Goal: Task Accomplishment & Management: Use online tool/utility

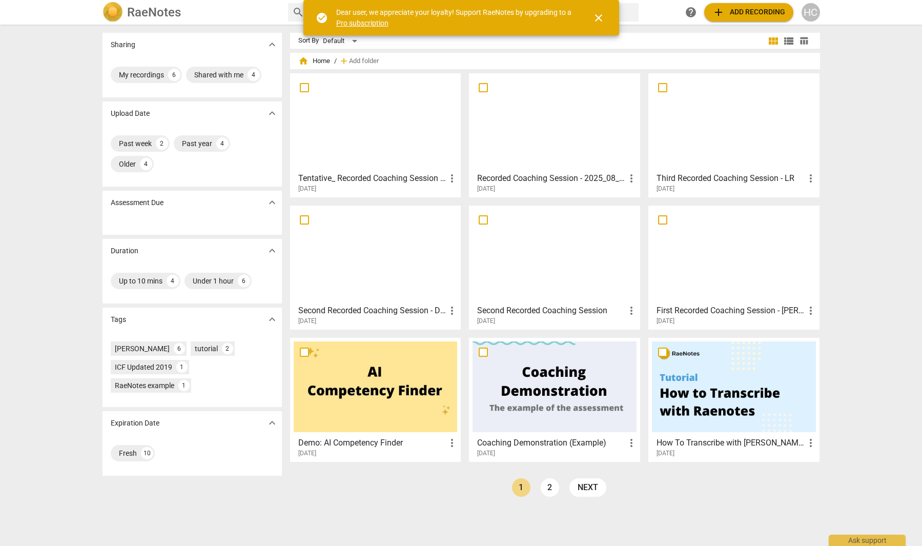
click at [738, 16] on span "add Add recording" at bounding box center [749, 12] width 73 height 12
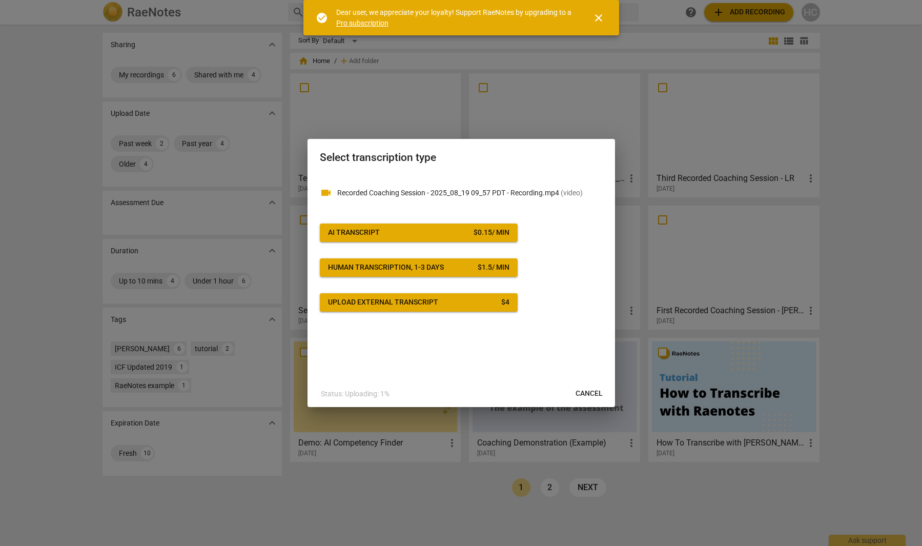
click at [446, 232] on span "AI Transcript $ 0.15 / min" at bounding box center [418, 233] width 181 height 10
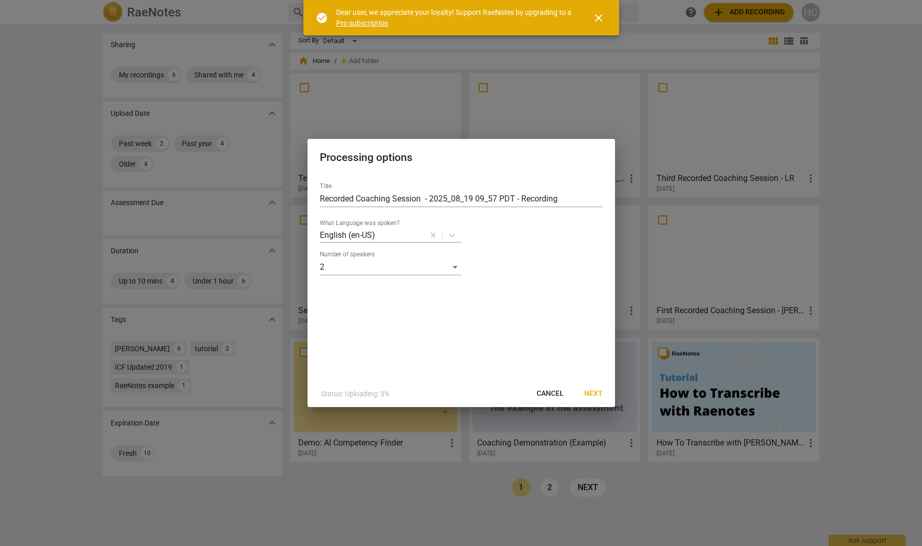
click at [593, 394] on span "Next" at bounding box center [593, 394] width 18 height 10
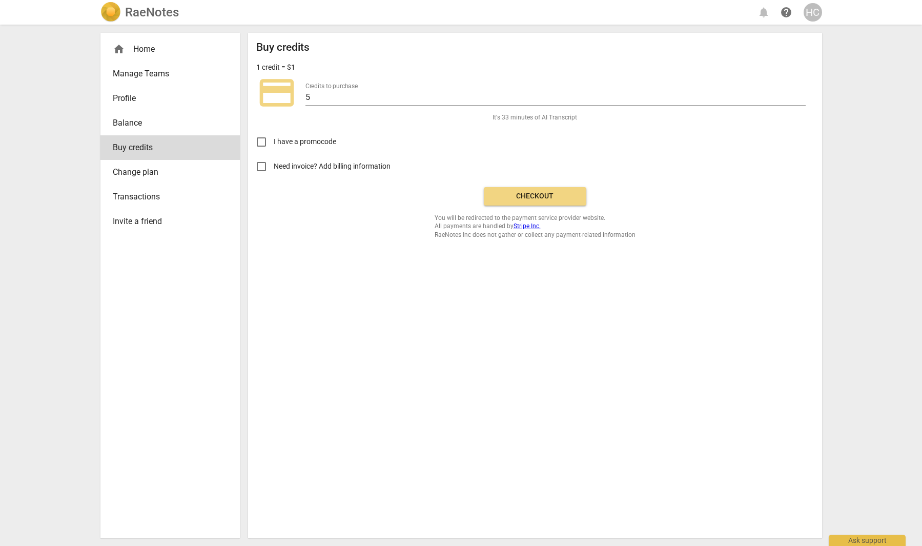
click at [539, 185] on div "Buy credits 1 credit = $1 credit_card Credits to purchase 5 It's 33 minutes of …" at bounding box center [535, 140] width 558 height 198
click at [539, 192] on span "Checkout" at bounding box center [535, 196] width 86 height 10
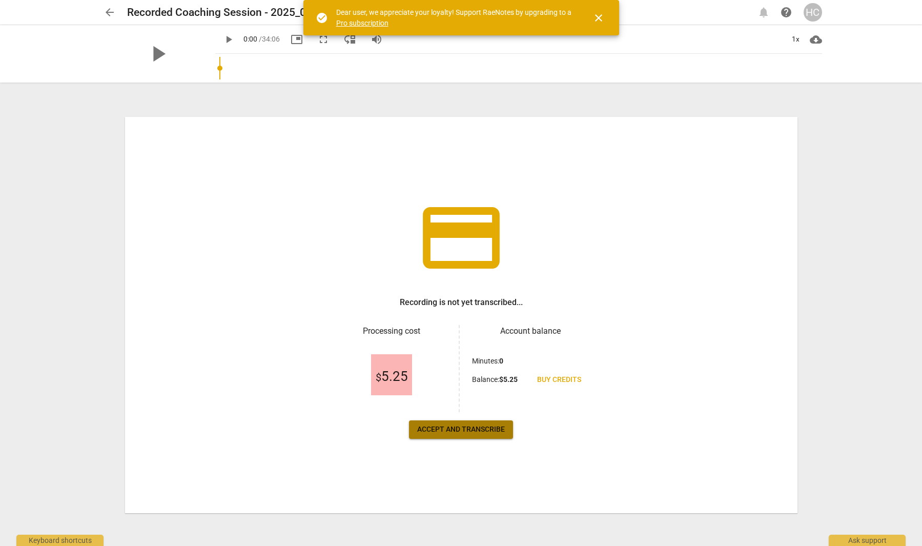
click at [505, 430] on button "Accept and transcribe" at bounding box center [461, 429] width 104 height 18
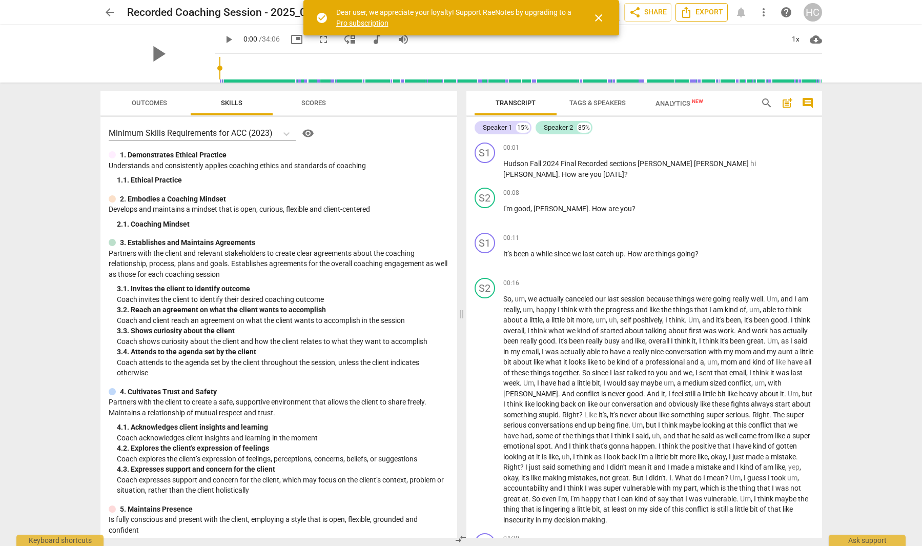
click at [706, 15] on span "Export" at bounding box center [701, 12] width 43 height 12
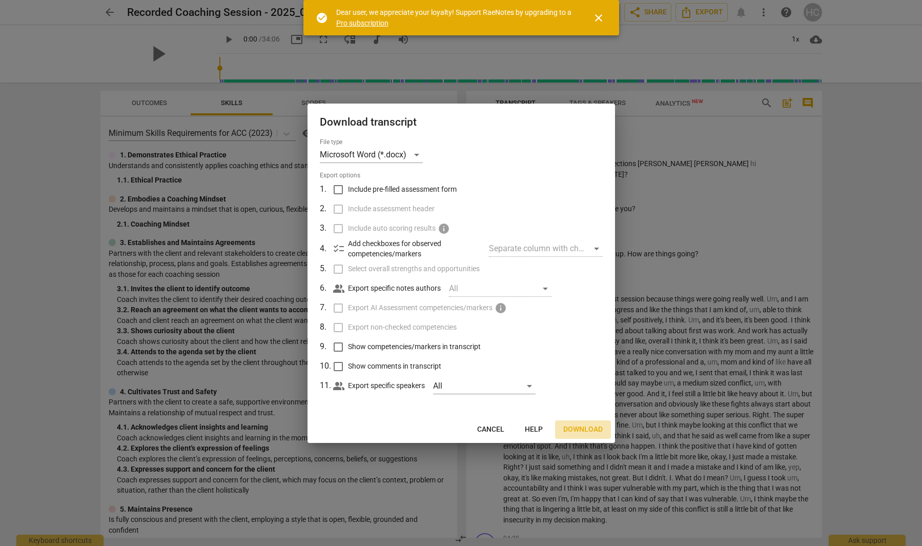
click at [593, 422] on button "Download" at bounding box center [583, 429] width 56 height 18
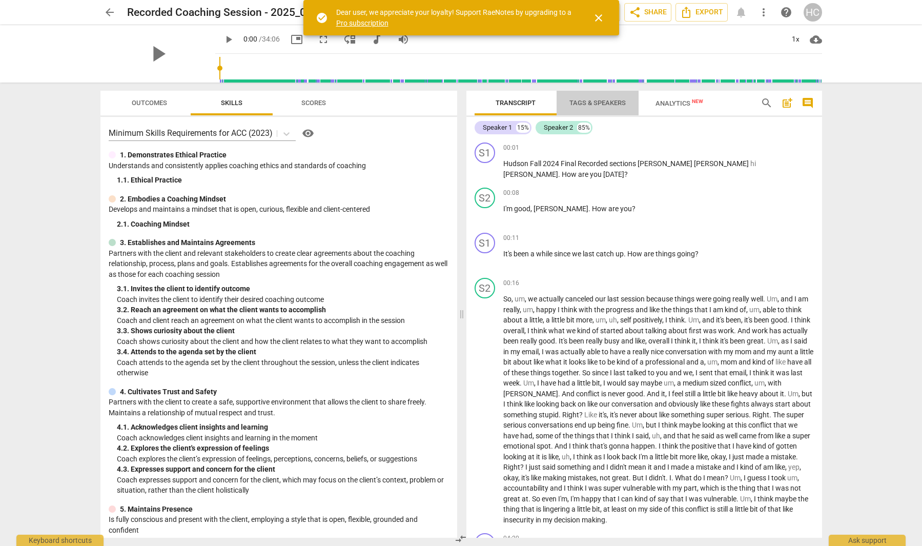
click at [596, 99] on span "Tags & Speakers" at bounding box center [598, 103] width 56 height 8
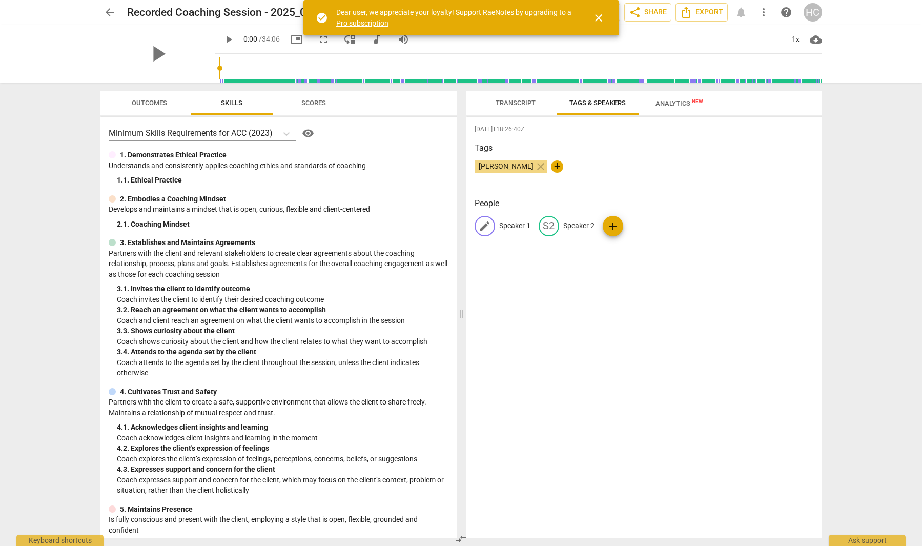
click at [509, 228] on p "Speaker 1" at bounding box center [514, 225] width 31 height 11
type input "Coach"
click at [638, 225] on p "Speaker 2" at bounding box center [645, 225] width 31 height 11
type input "Coachee"
click at [693, 16] on span "Export" at bounding box center [701, 12] width 43 height 12
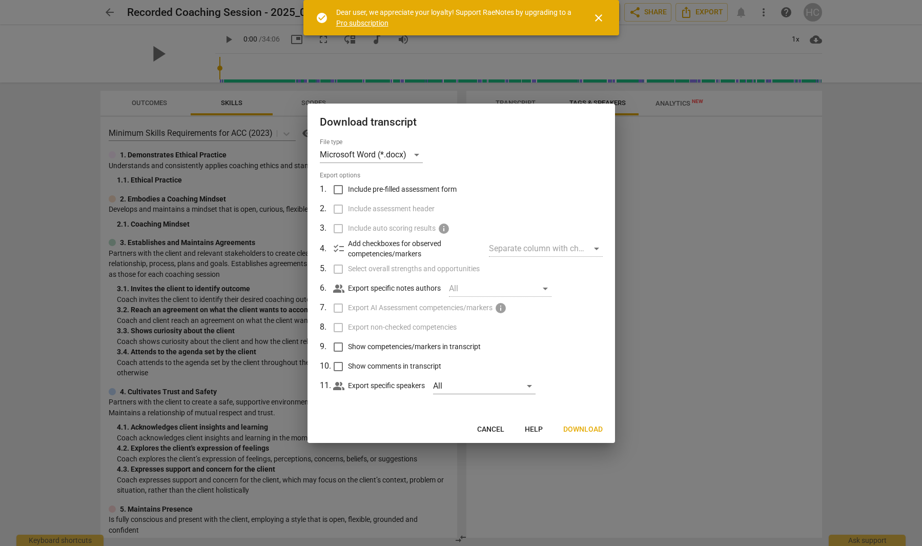
click at [593, 424] on span "Download" at bounding box center [582, 429] width 39 height 10
